Goal: Task Accomplishment & Management: Manage account settings

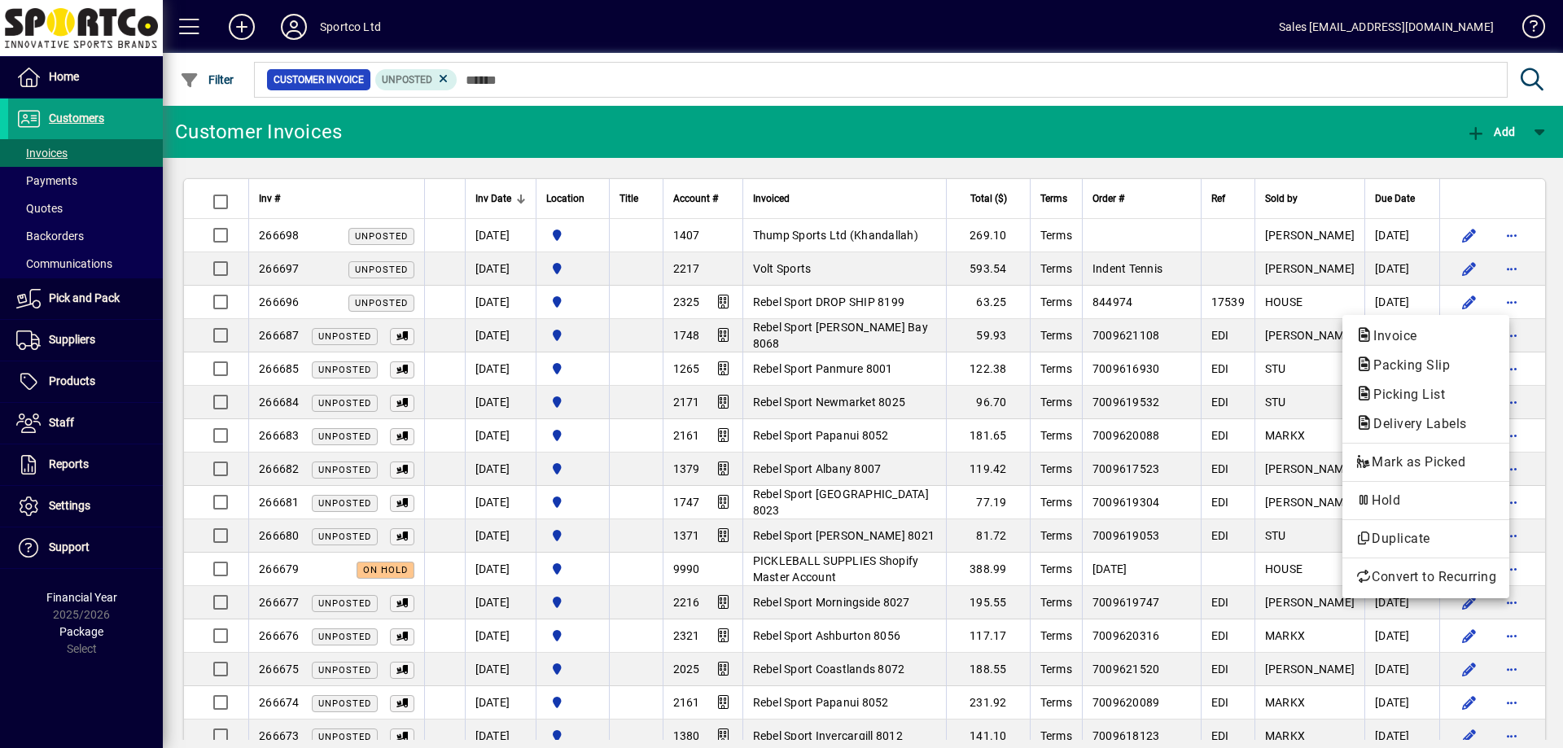
click at [98, 103] on div at bounding box center [781, 374] width 1563 height 748
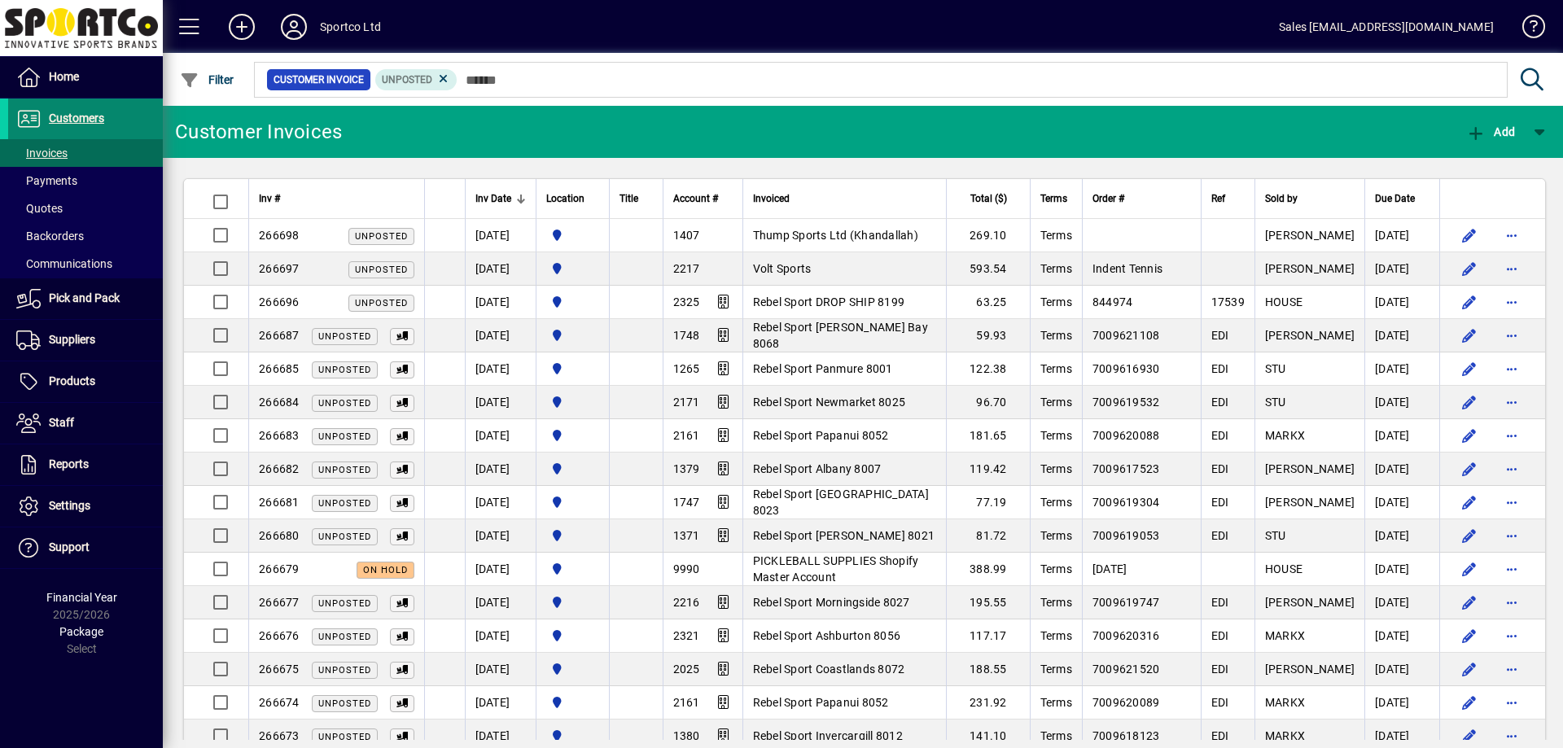
click at [86, 114] on span "Customers" at bounding box center [76, 118] width 55 height 13
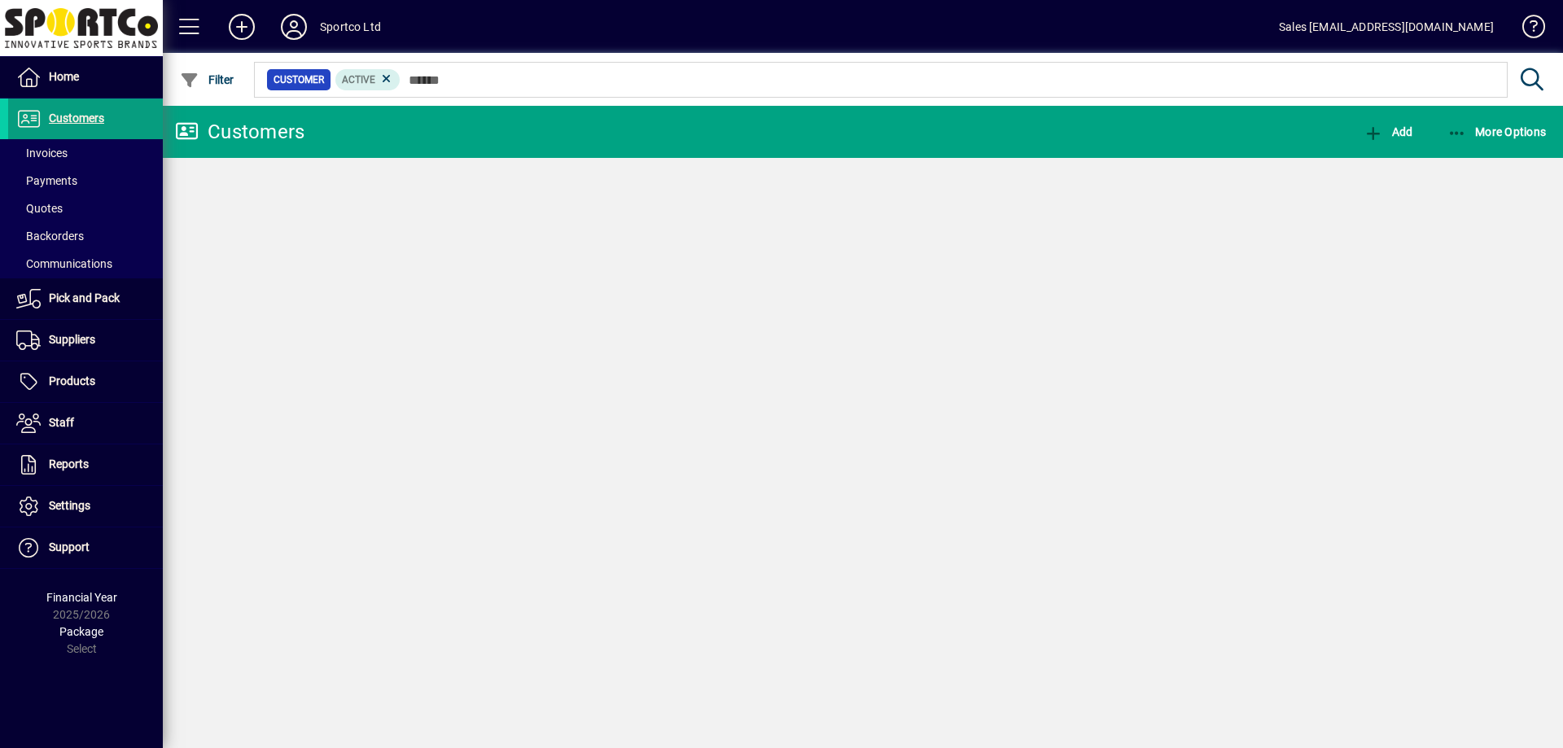
click at [56, 160] on span "Invoices" at bounding box center [41, 153] width 51 height 13
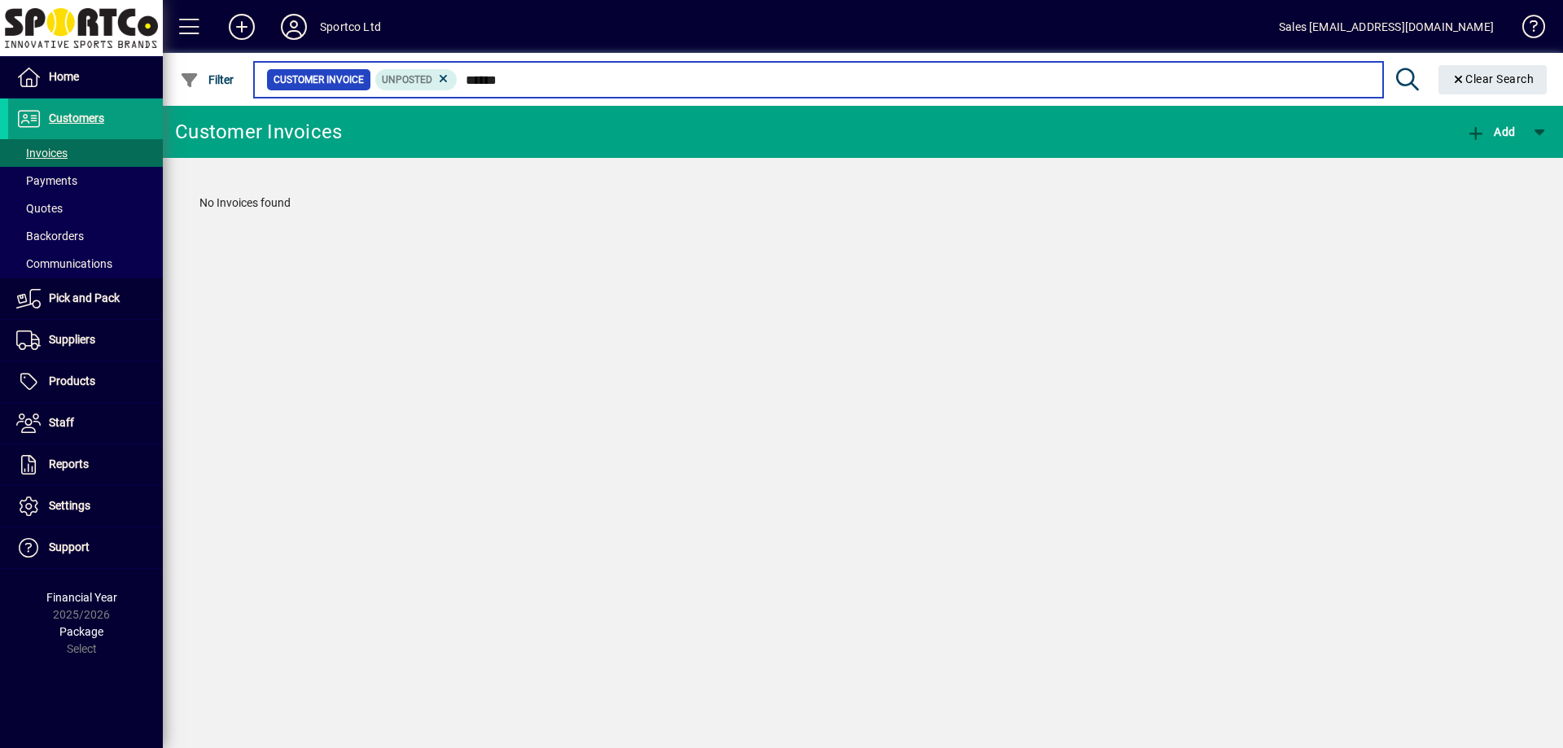
type input "******"
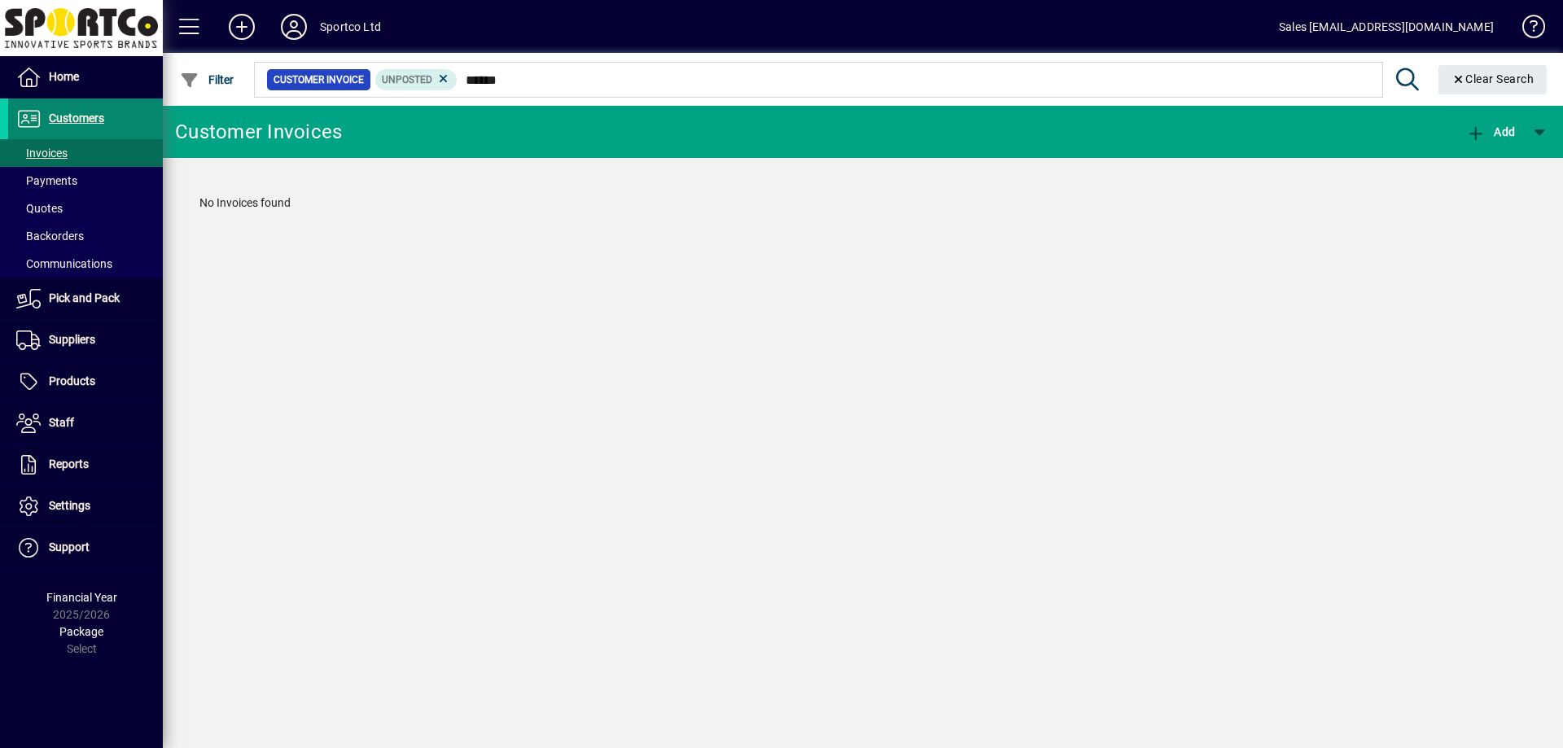
click at [87, 127] on span "Customers" at bounding box center [56, 119] width 96 height 20
click at [75, 148] on span at bounding box center [85, 153] width 155 height 39
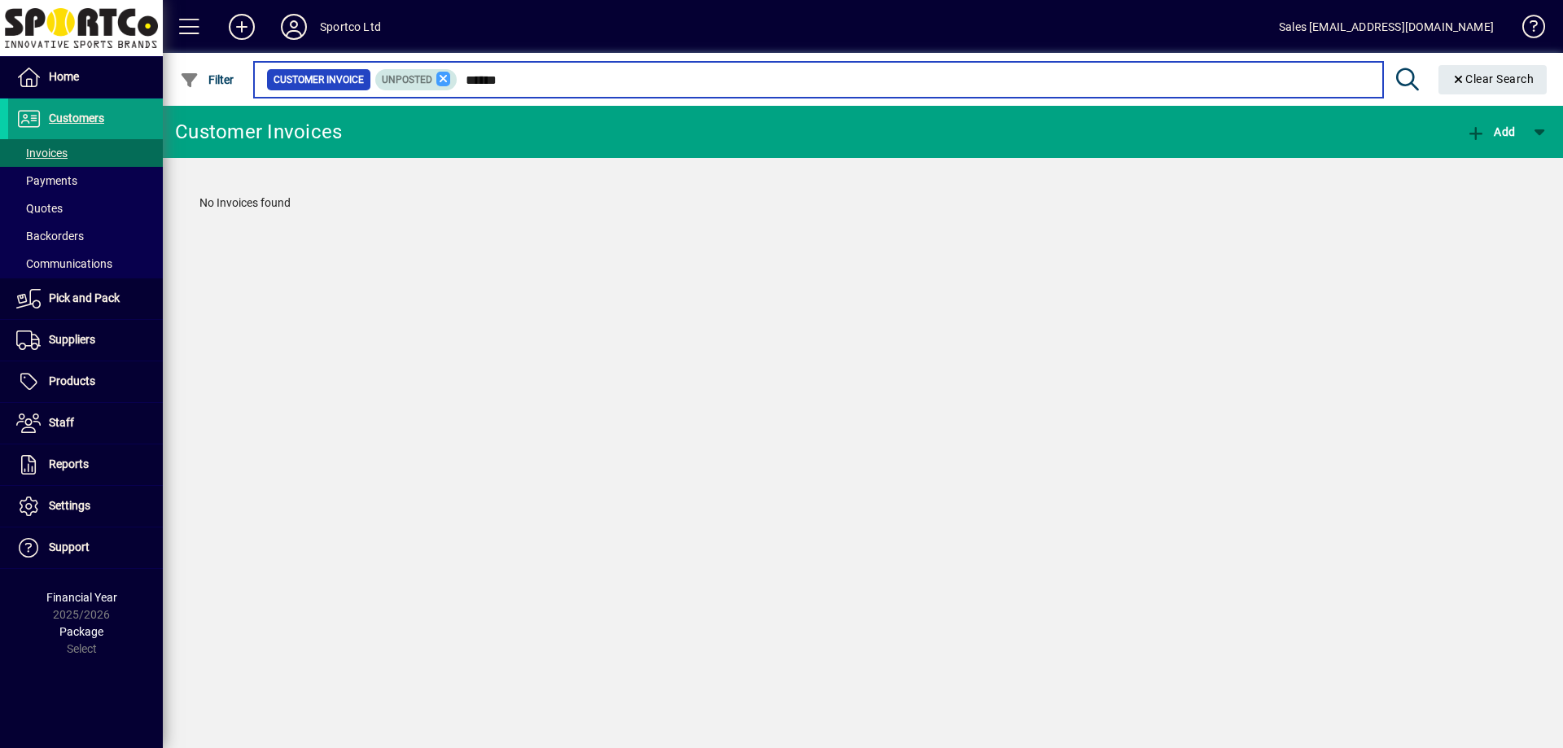
type input "******"
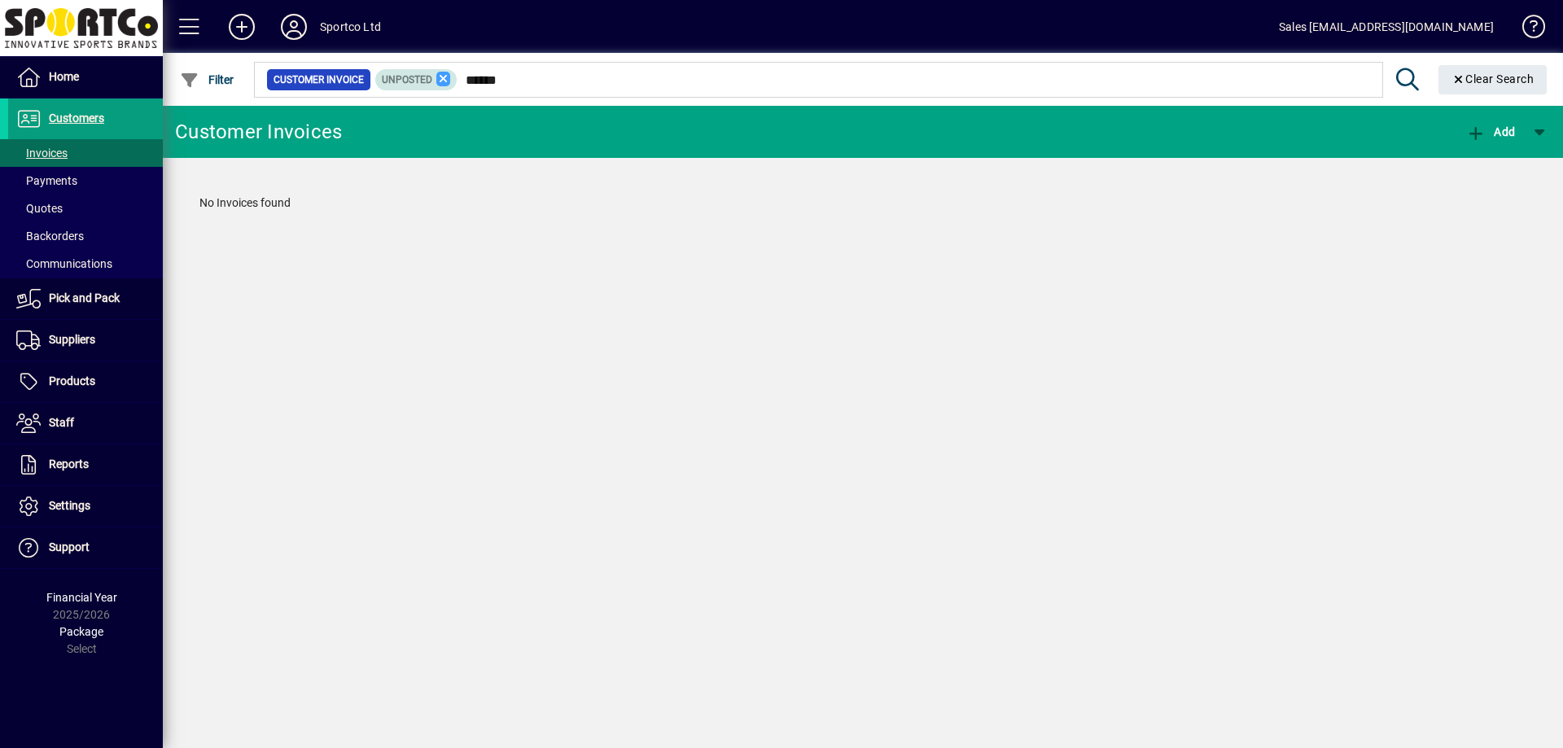
click at [444, 82] on icon at bounding box center [443, 79] width 15 height 15
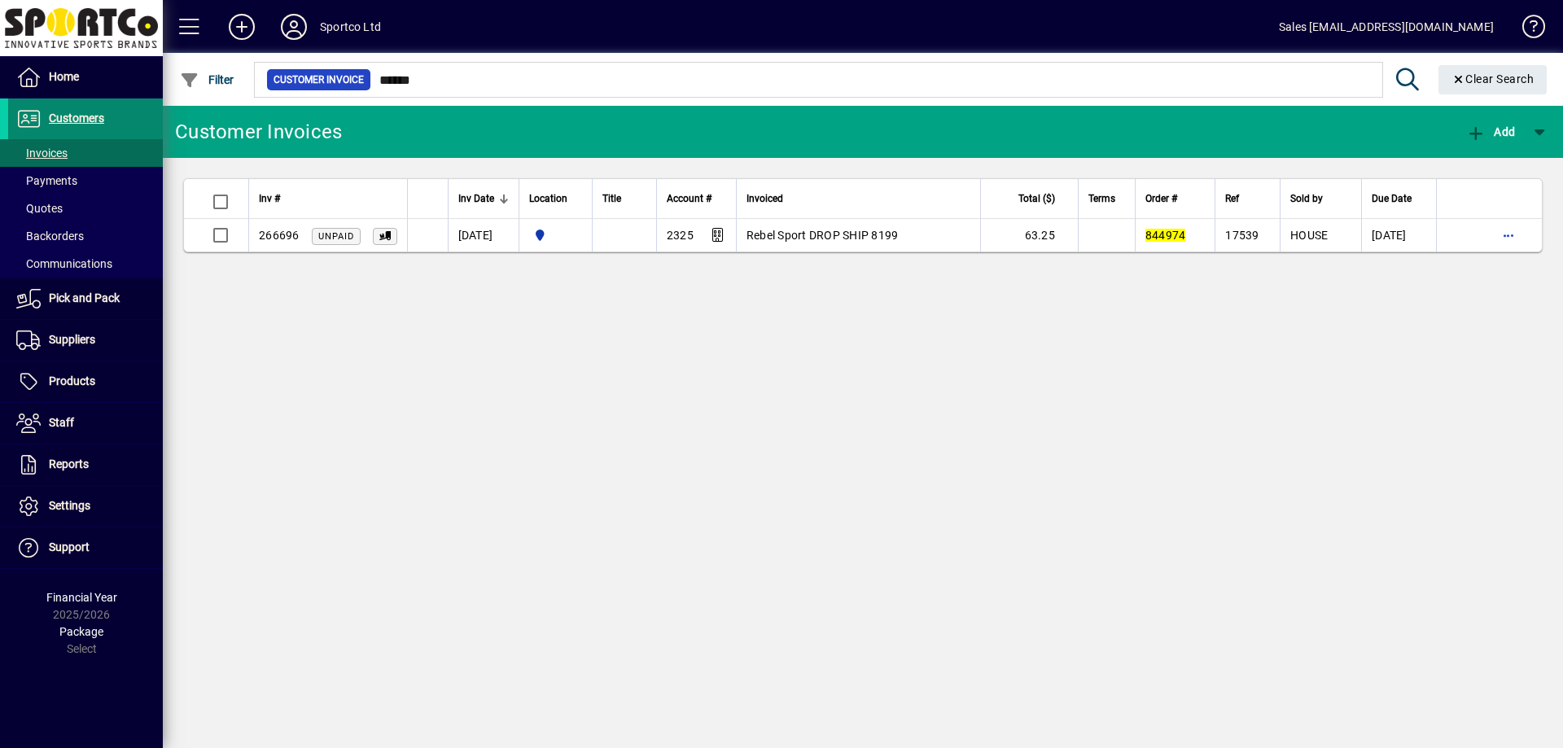
click at [129, 120] on span at bounding box center [85, 118] width 155 height 39
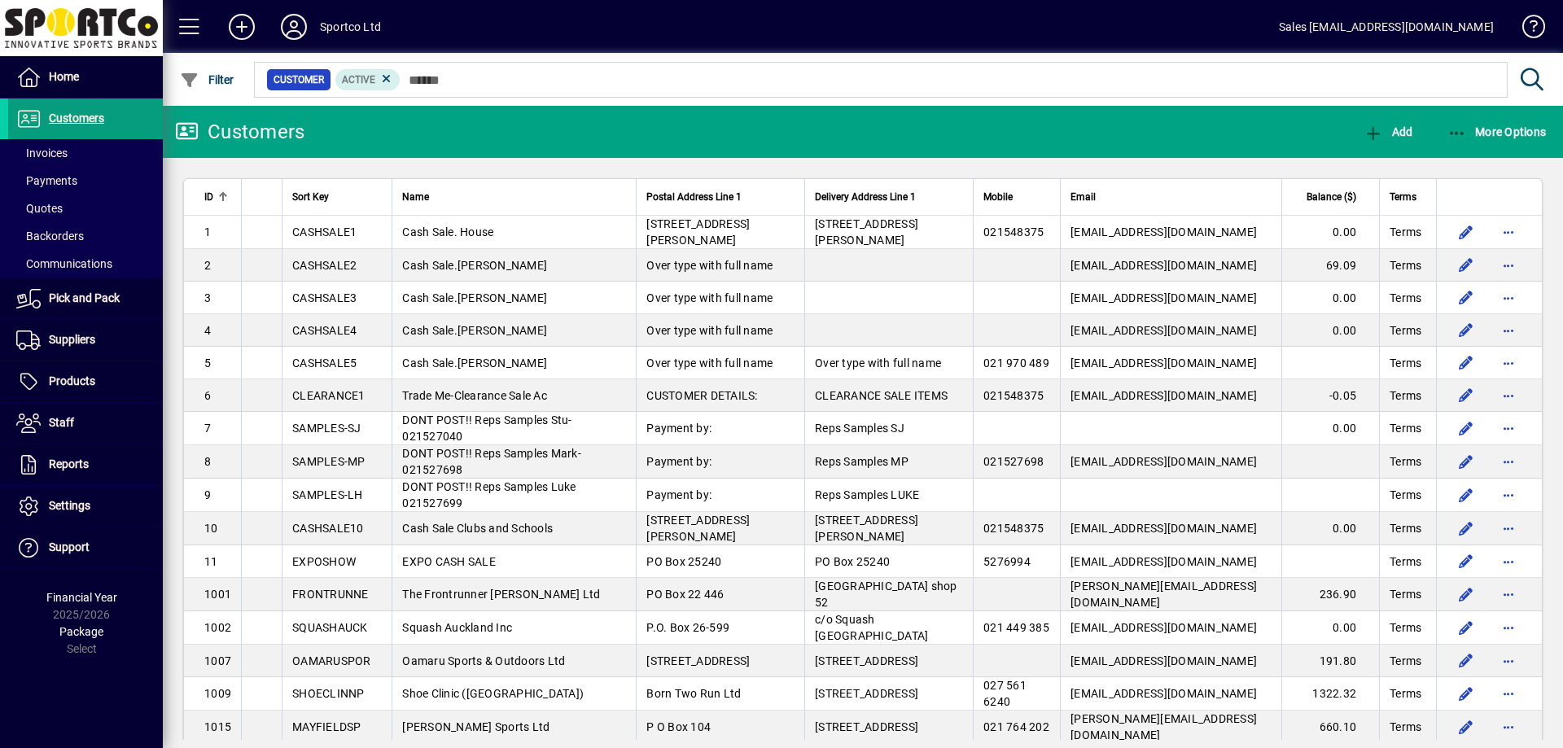
drag, startPoint x: 1533, startPoint y: 68, endPoint x: 1545, endPoint y: 63, distance: 13.2
click at [1537, 65] on div at bounding box center [952, 62] width 1400 height 18
click at [1562, 70] on div at bounding box center [952, 62] width 1400 height 18
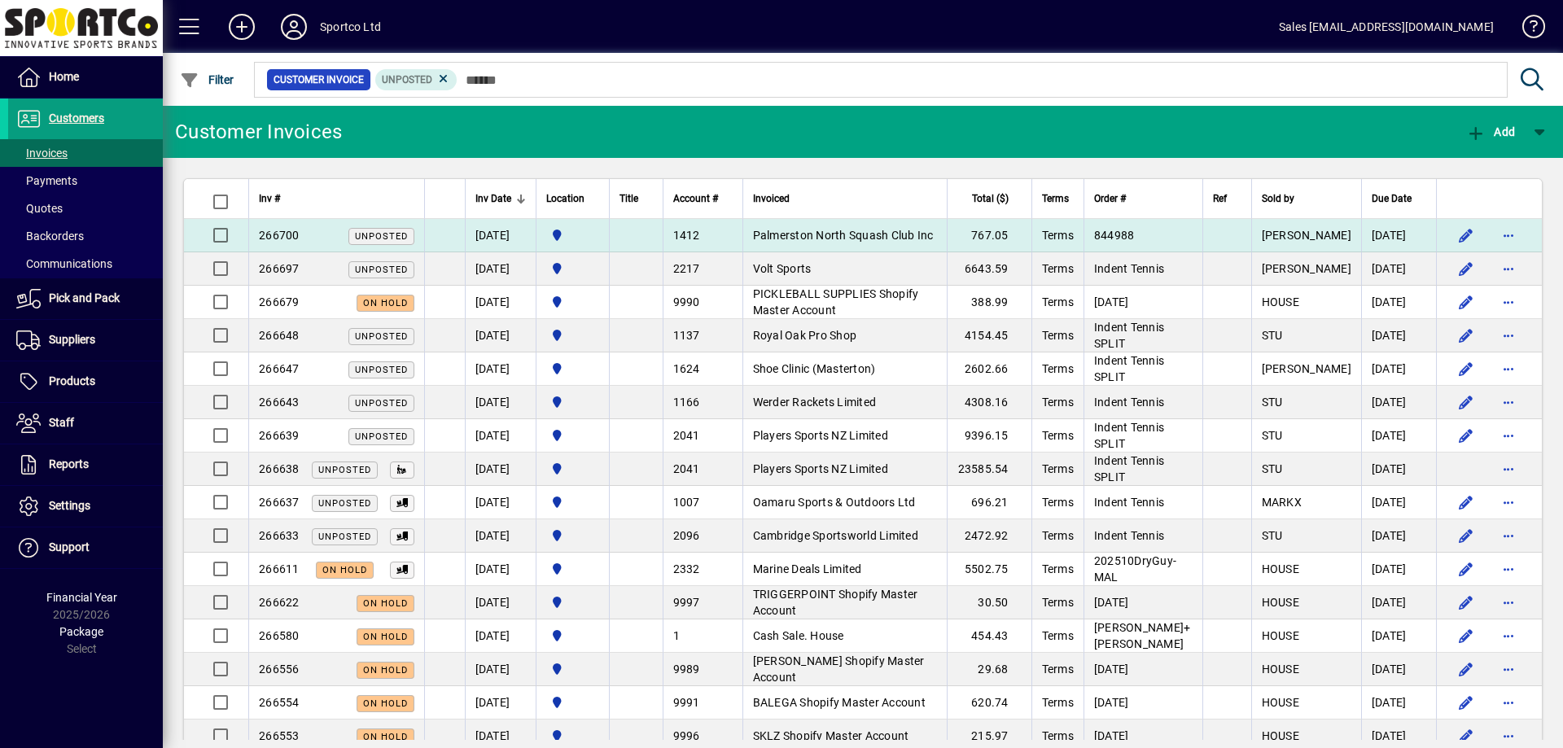
click at [829, 241] on span "Palmerston North Squash Club Inc" at bounding box center [843, 235] width 181 height 13
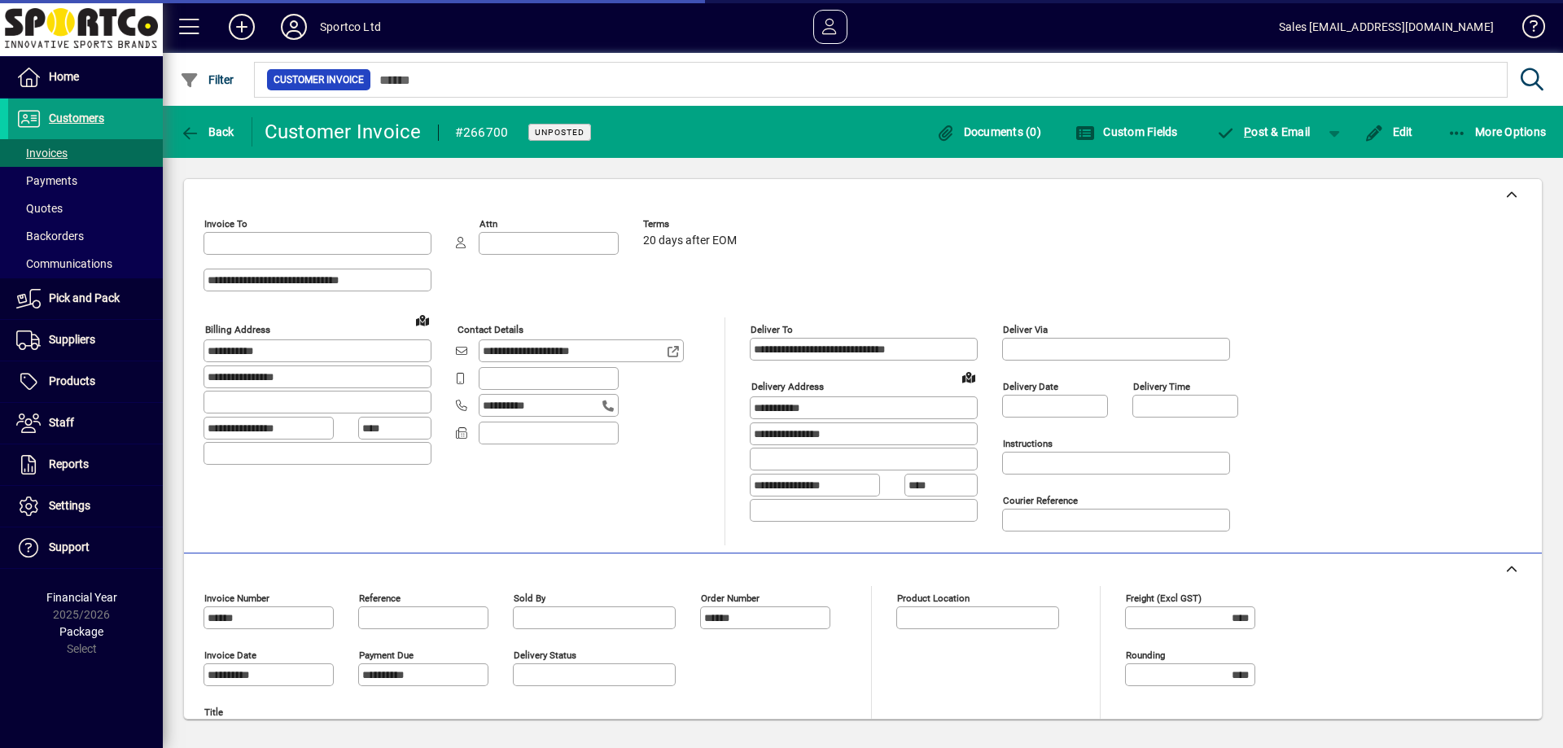
type input "**********"
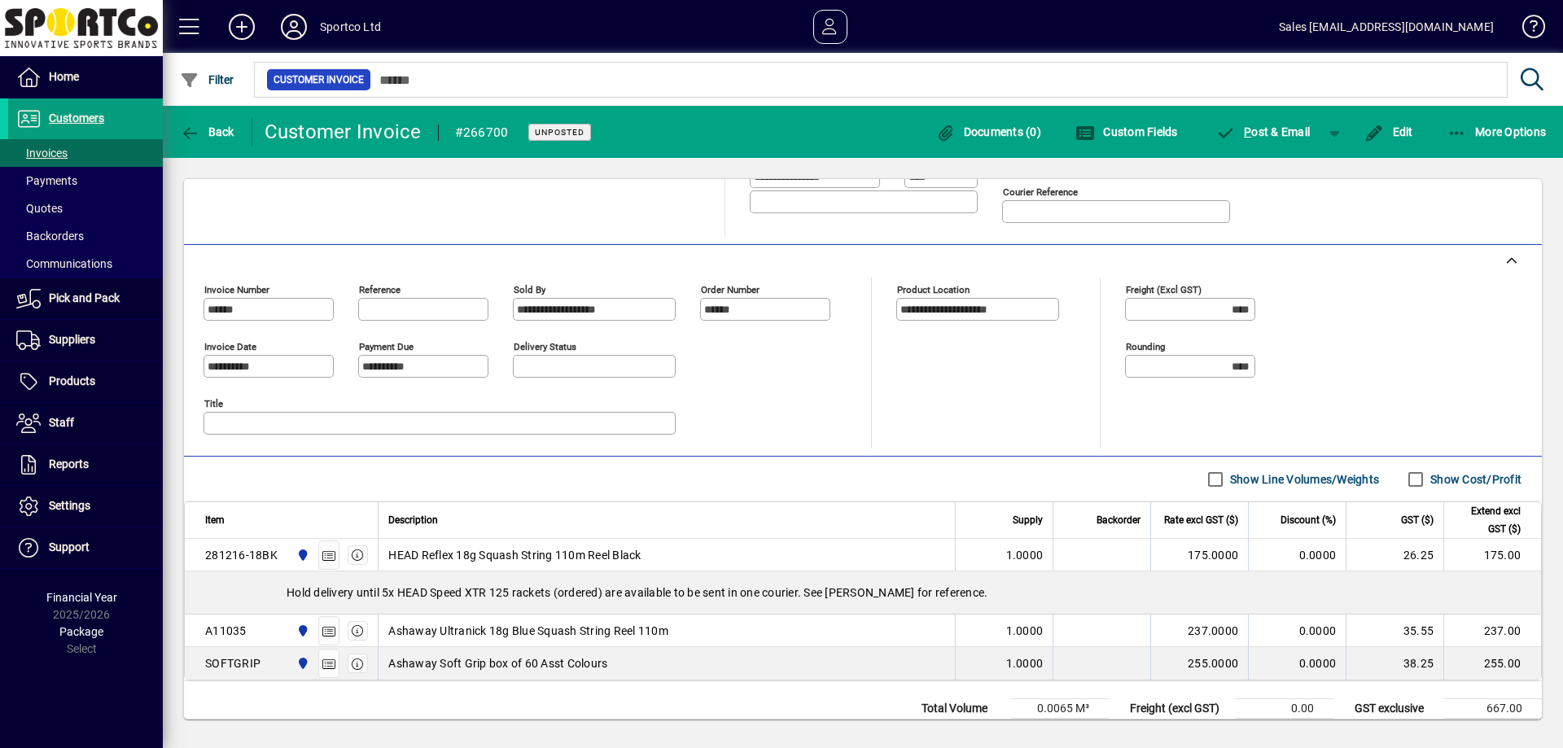
scroll to position [362, 0]
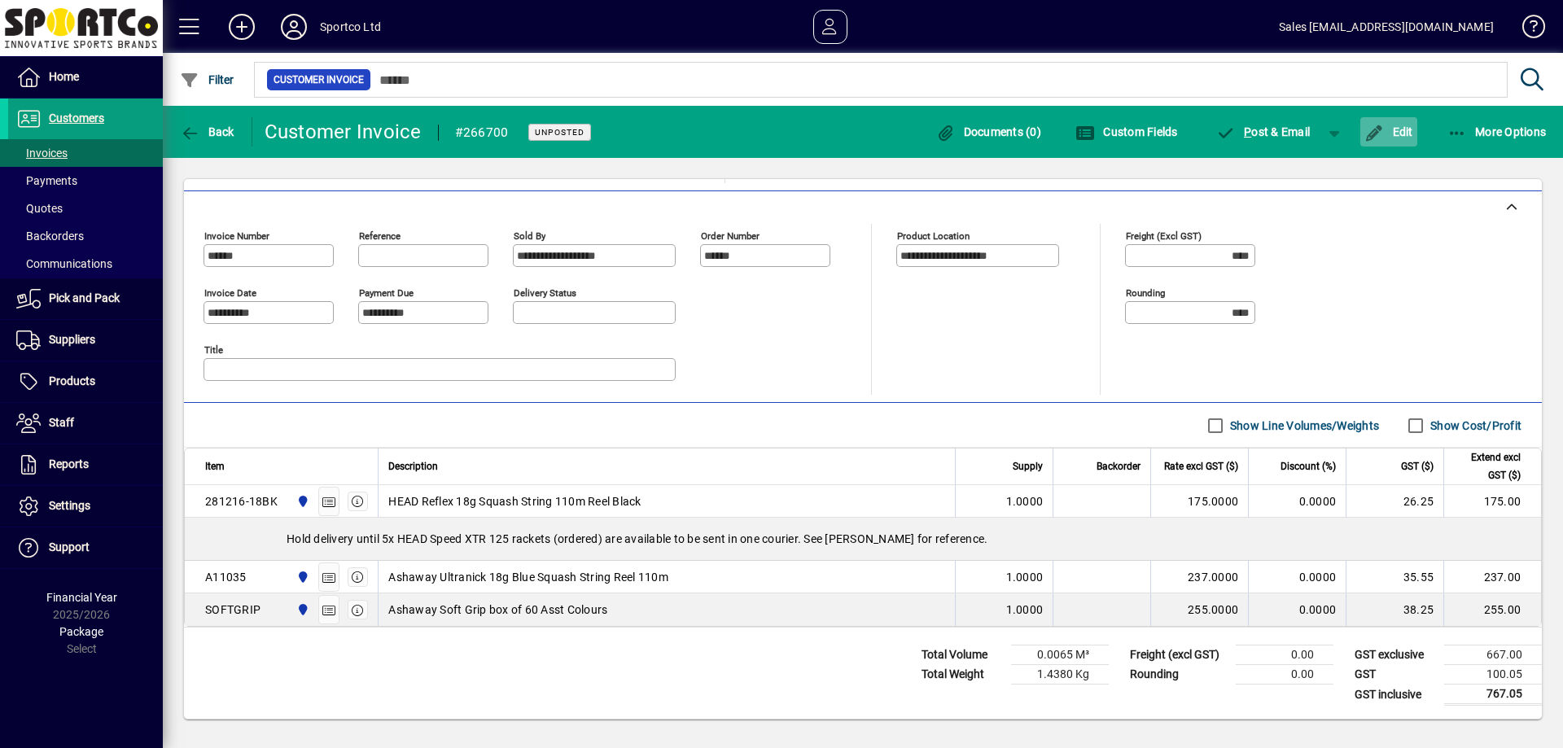
click at [1399, 136] on span "Edit" at bounding box center [1388, 131] width 49 height 13
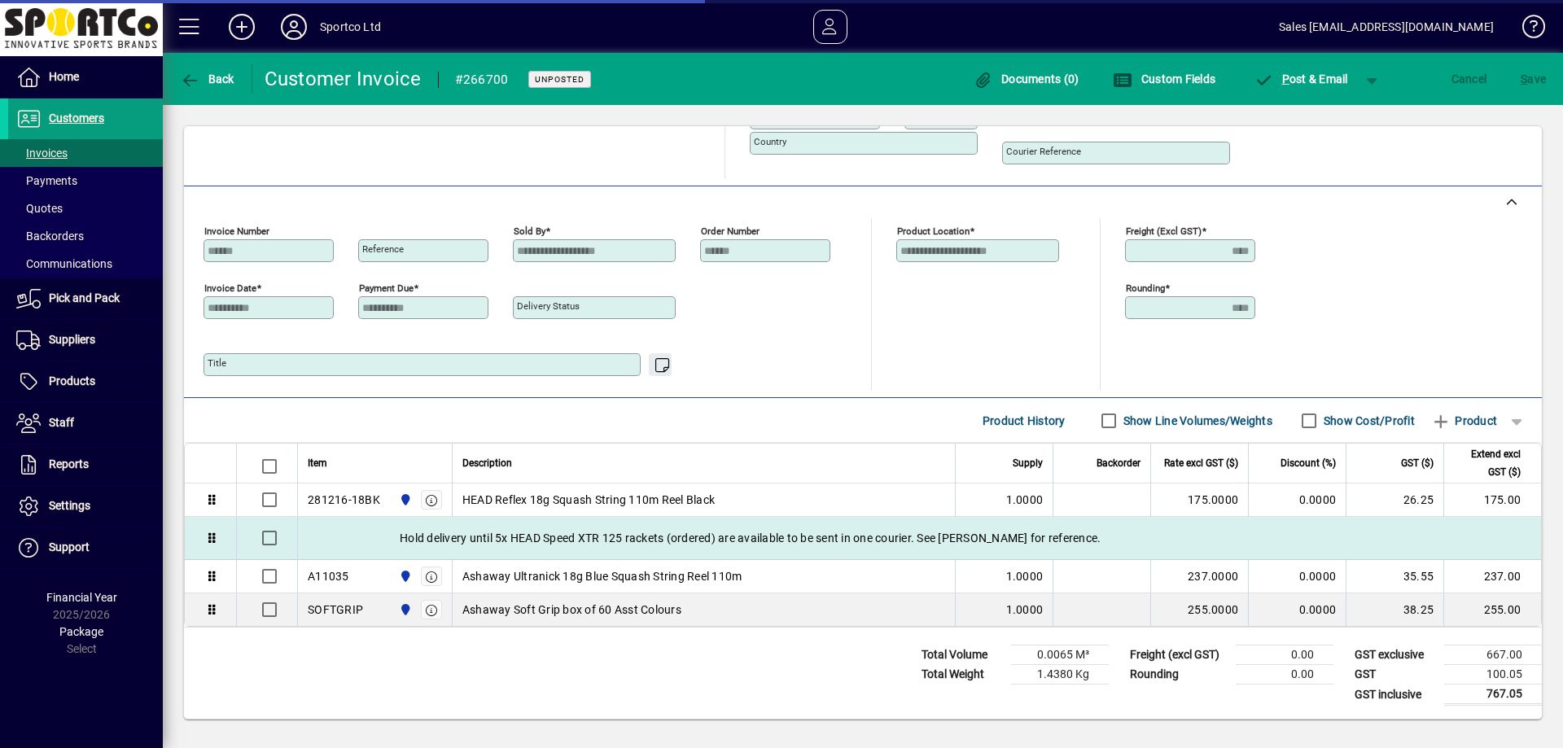
scroll to position [314, 0]
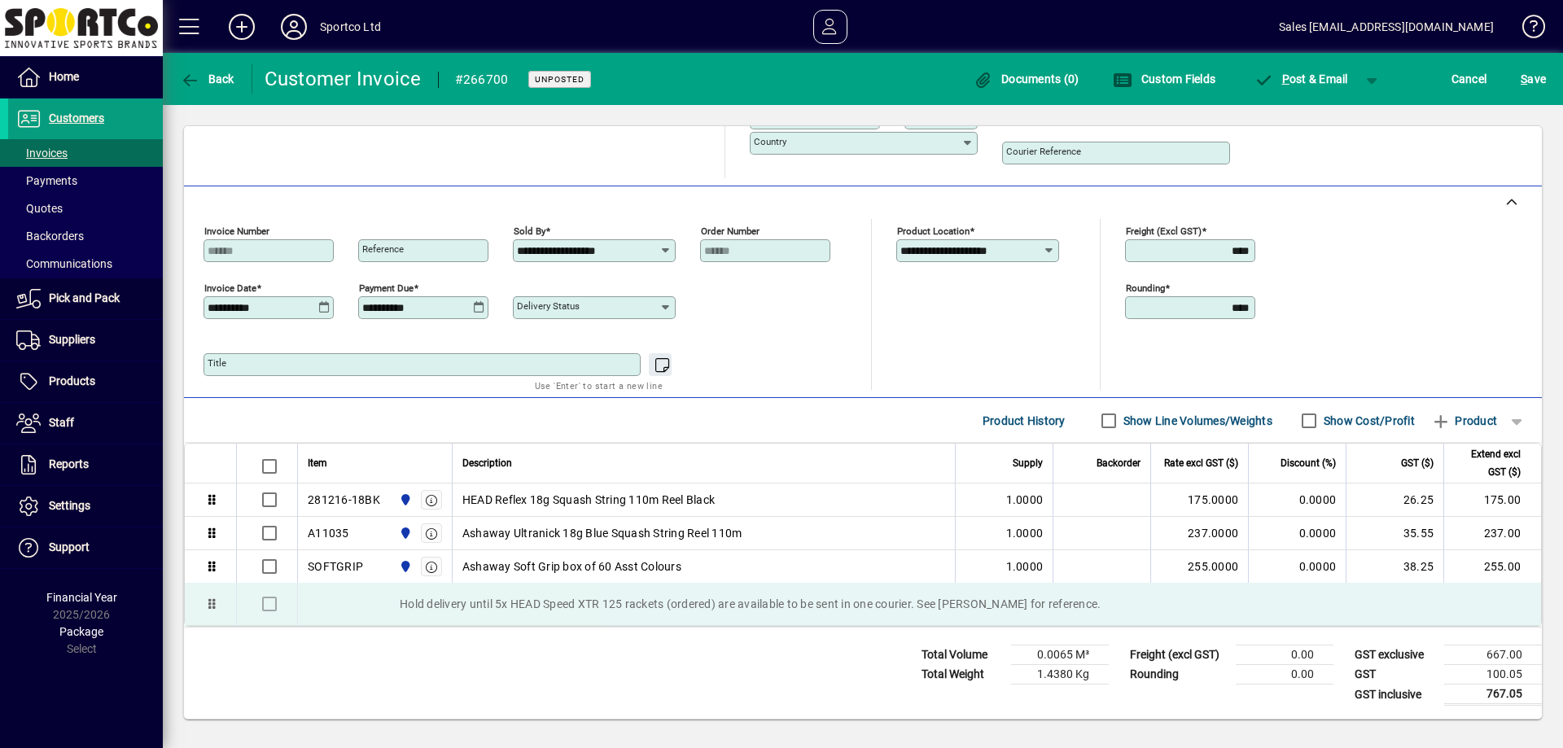
drag, startPoint x: 604, startPoint y: 536, endPoint x: 600, endPoint y: 604, distance: 67.7
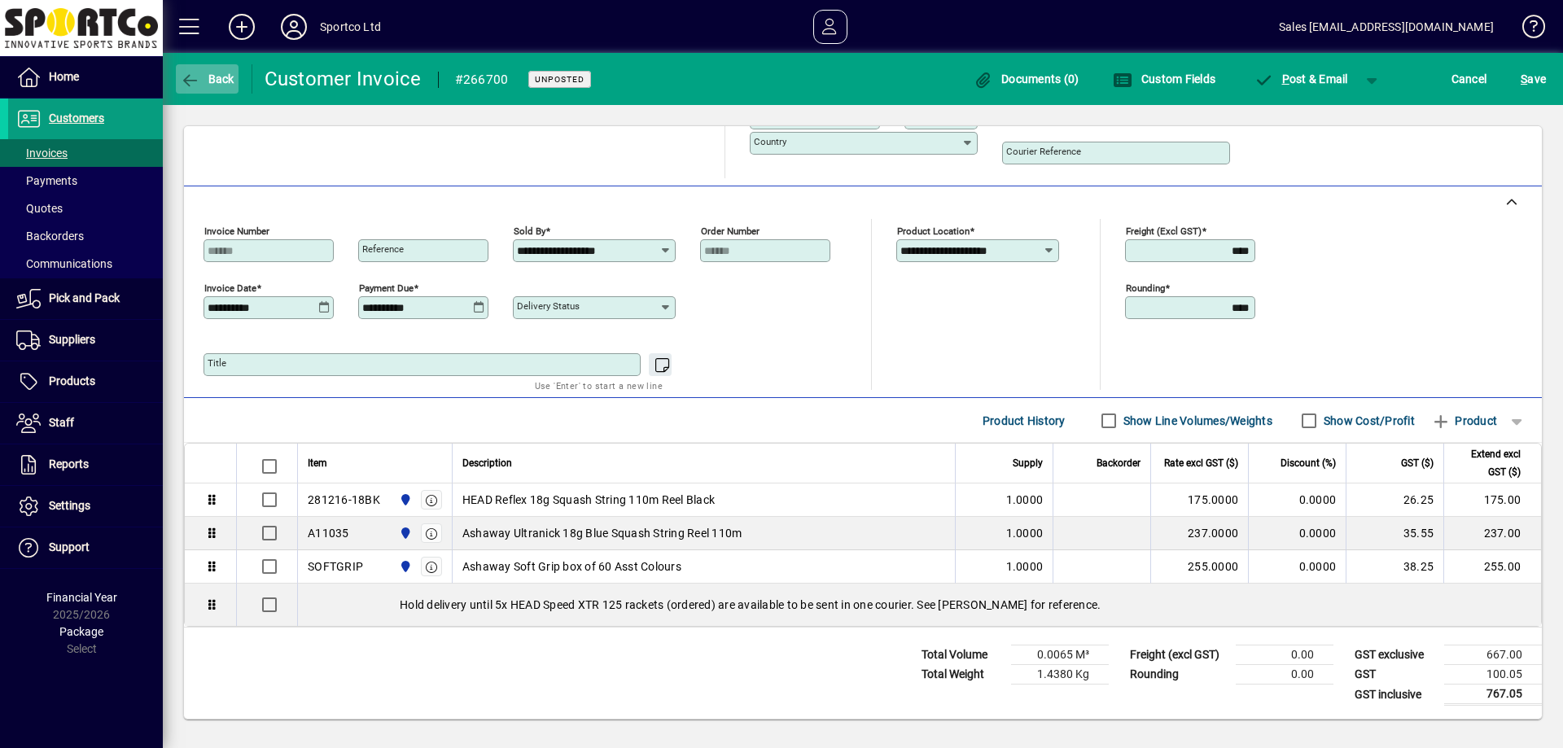
click at [190, 78] on icon "button" at bounding box center [190, 80] width 20 height 16
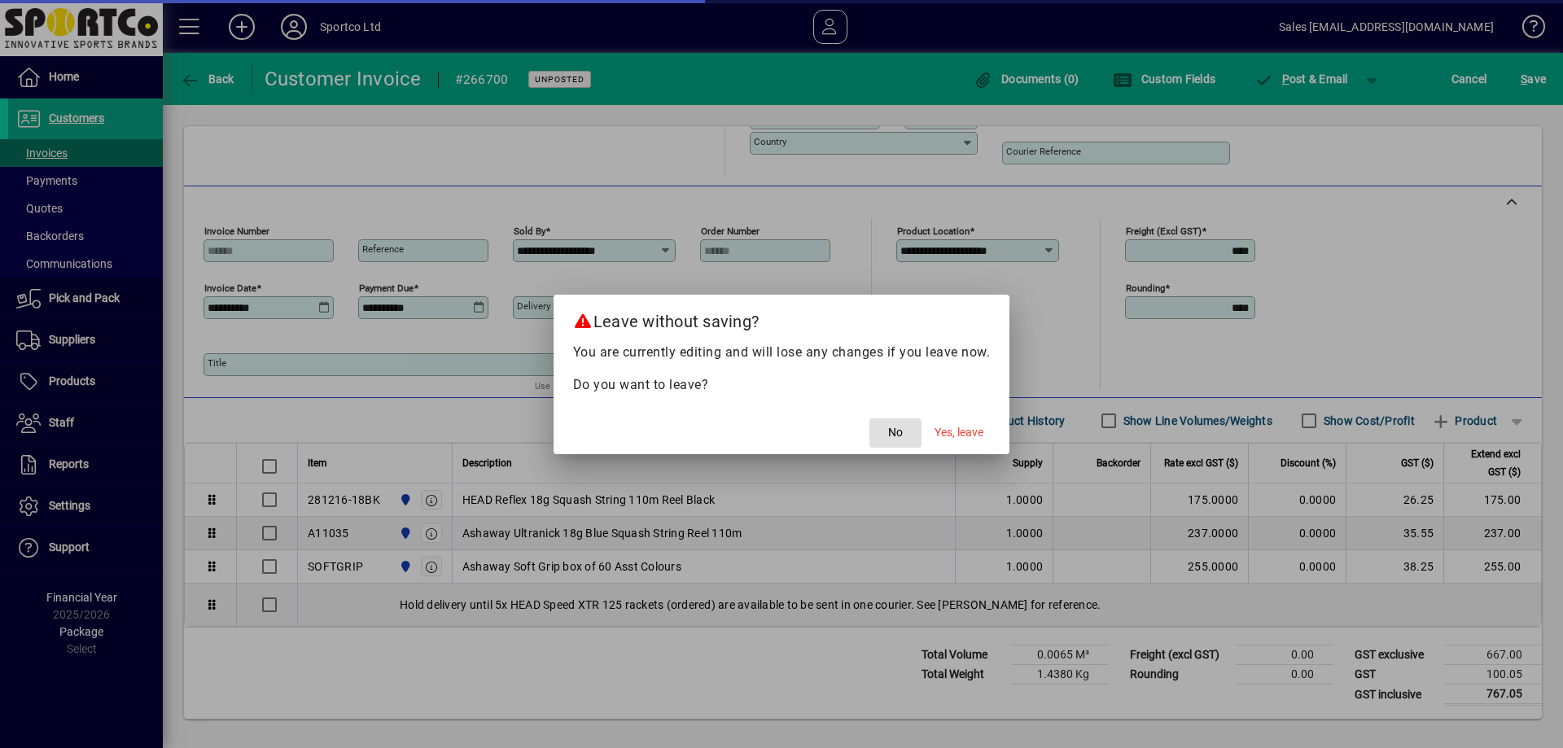
click at [904, 434] on span "button" at bounding box center [895, 433] width 52 height 39
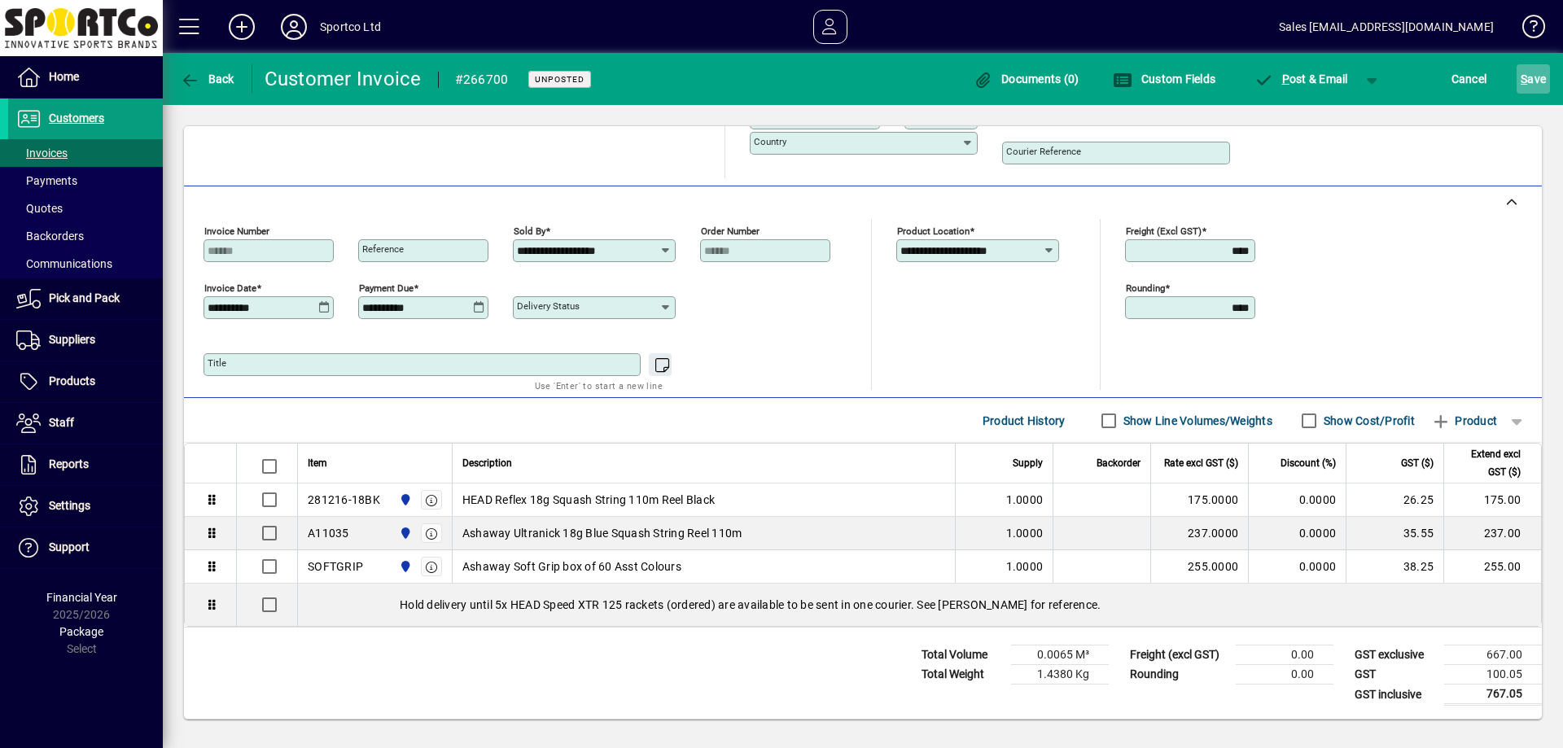
click at [1539, 77] on span "S ave" at bounding box center [1533, 79] width 25 height 26
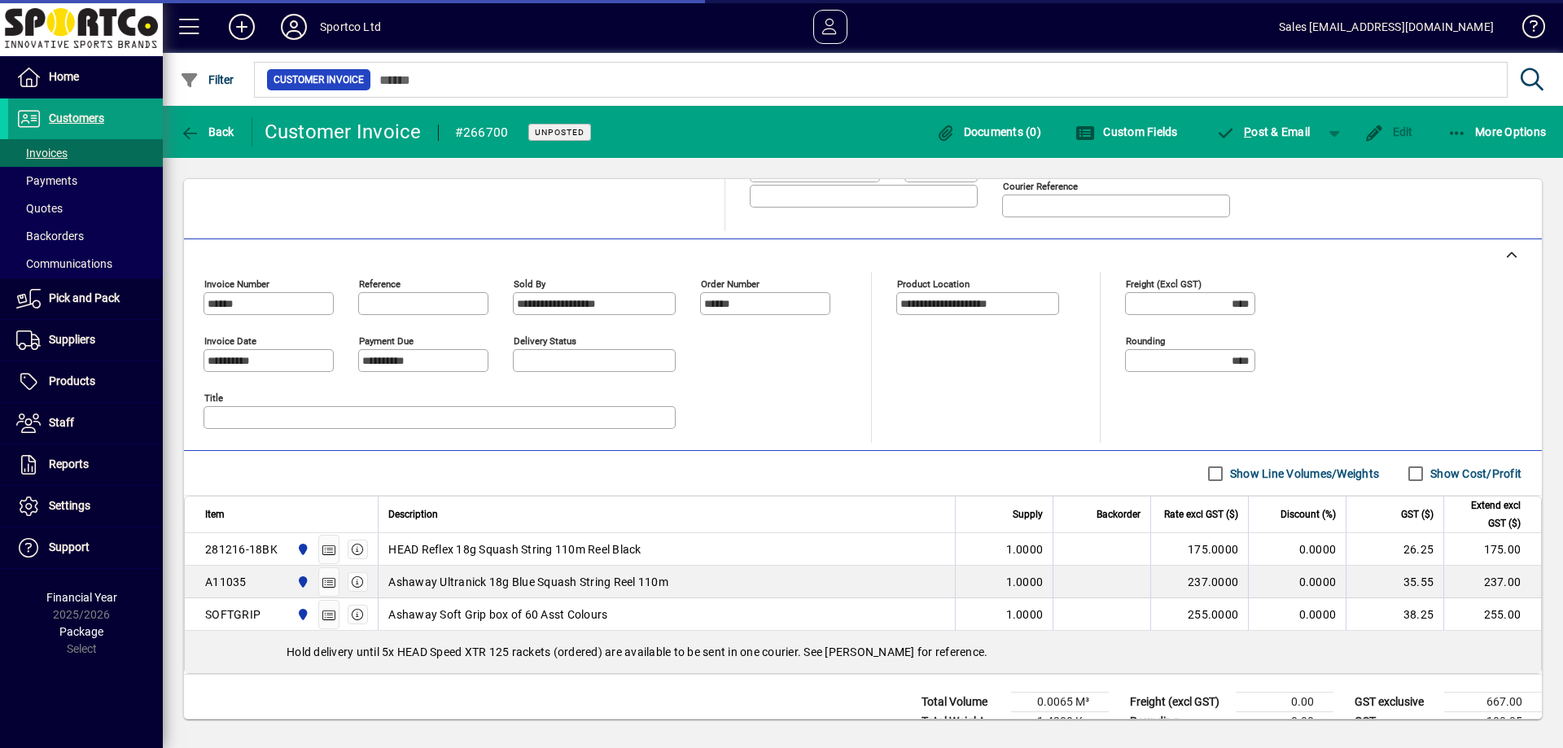
scroll to position [361, 0]
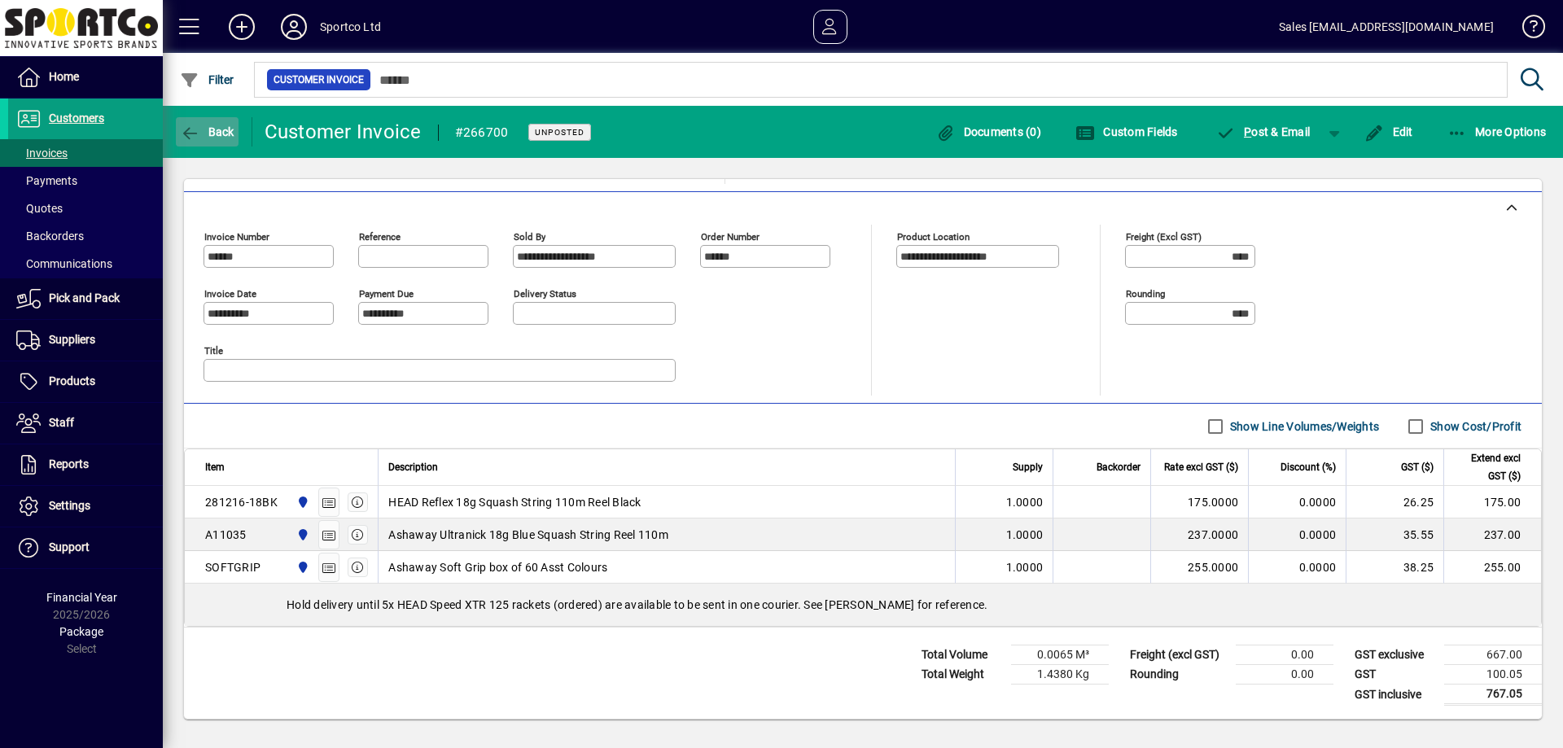
click at [189, 127] on icon "button" at bounding box center [190, 133] width 20 height 16
